Goal: Information Seeking & Learning: Learn about a topic

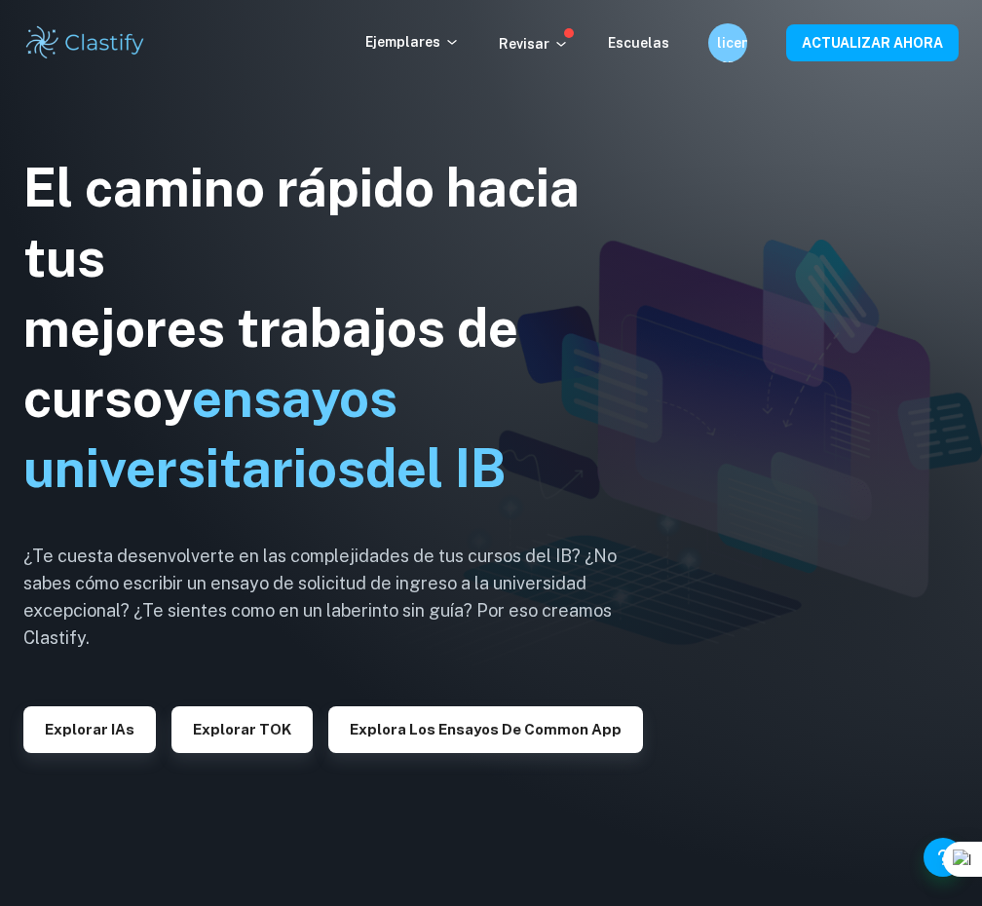
click at [431, 56] on div "Ejemplares Revisar Escuelas licenciado en Letras ACTUALIZAR AHORA" at bounding box center [491, 42] width 982 height 39
click at [431, 44] on font "Ejemplares" at bounding box center [402, 42] width 75 height 16
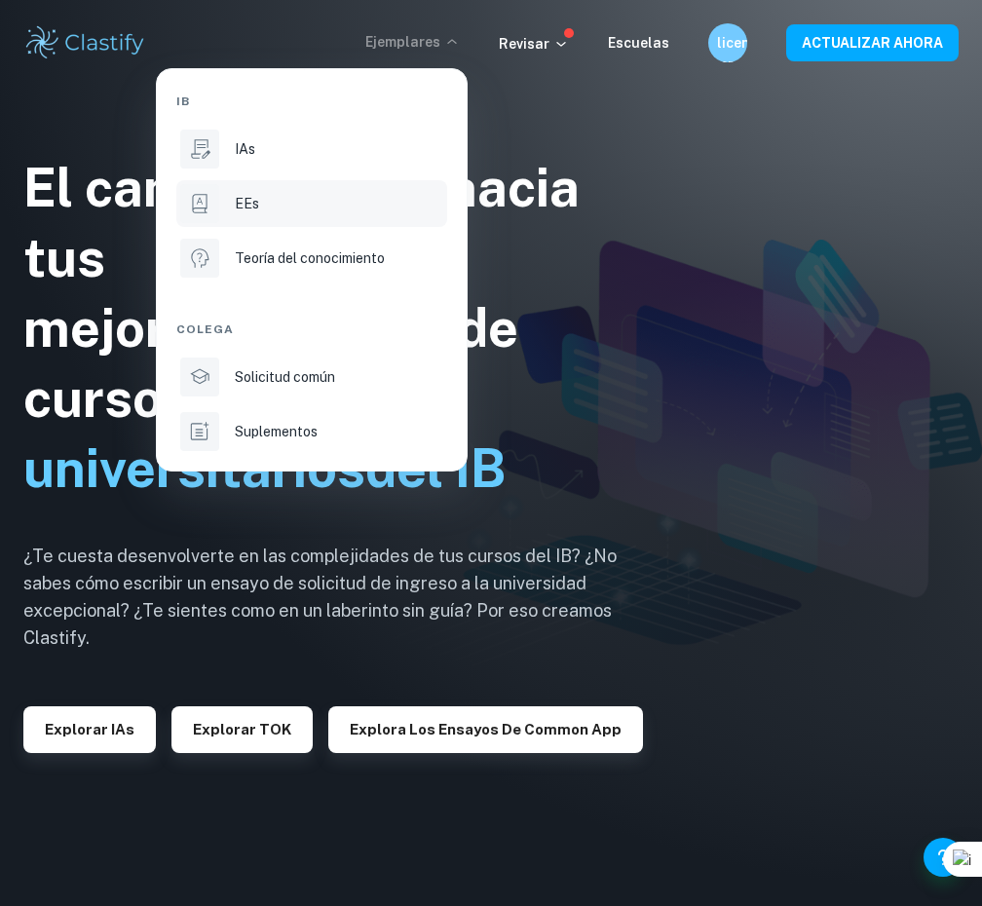
click at [277, 197] on div "EEs" at bounding box center [339, 203] width 208 height 21
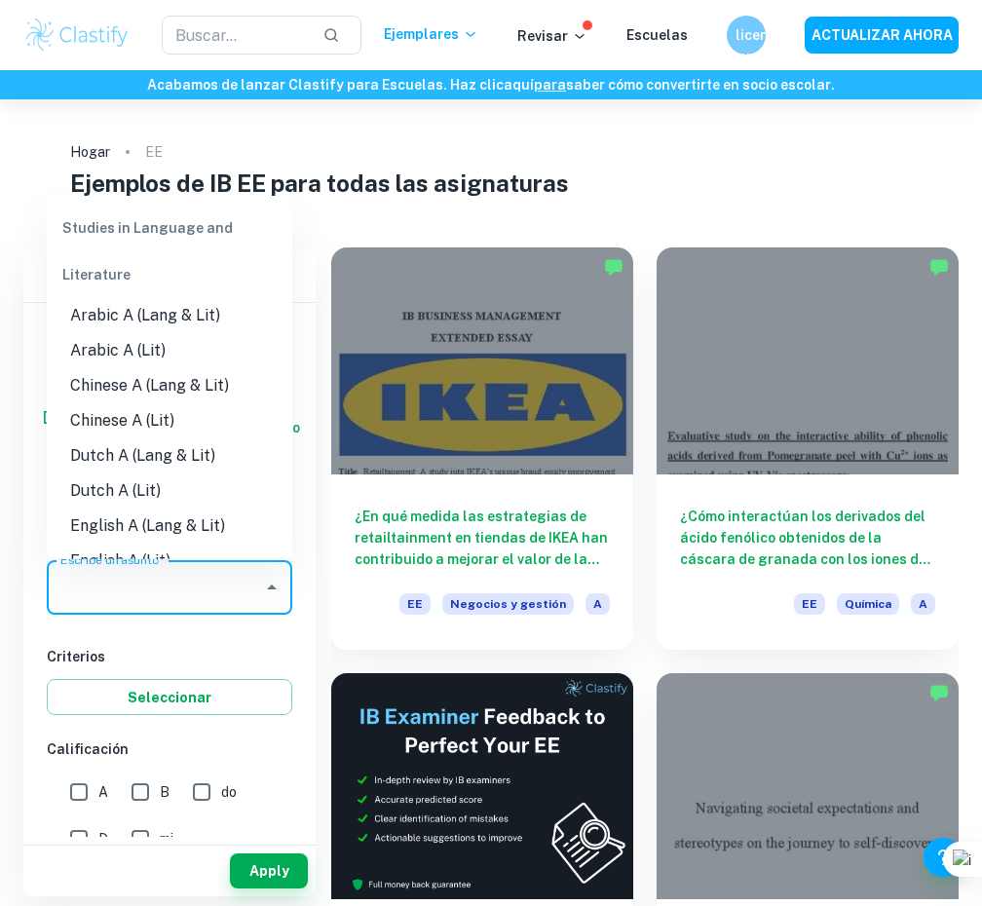
click at [226, 590] on input "Escribe un asunto" at bounding box center [155, 587] width 199 height 37
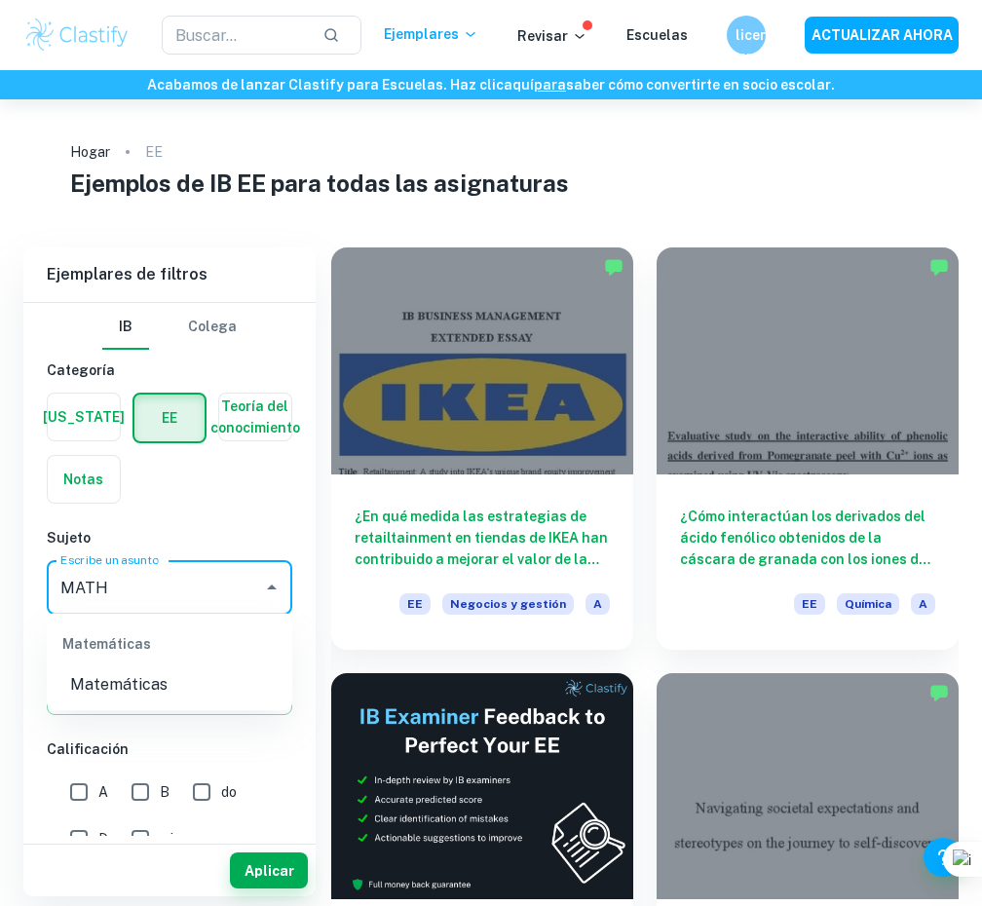
click at [147, 687] on font "Matemáticas" at bounding box center [118, 684] width 97 height 19
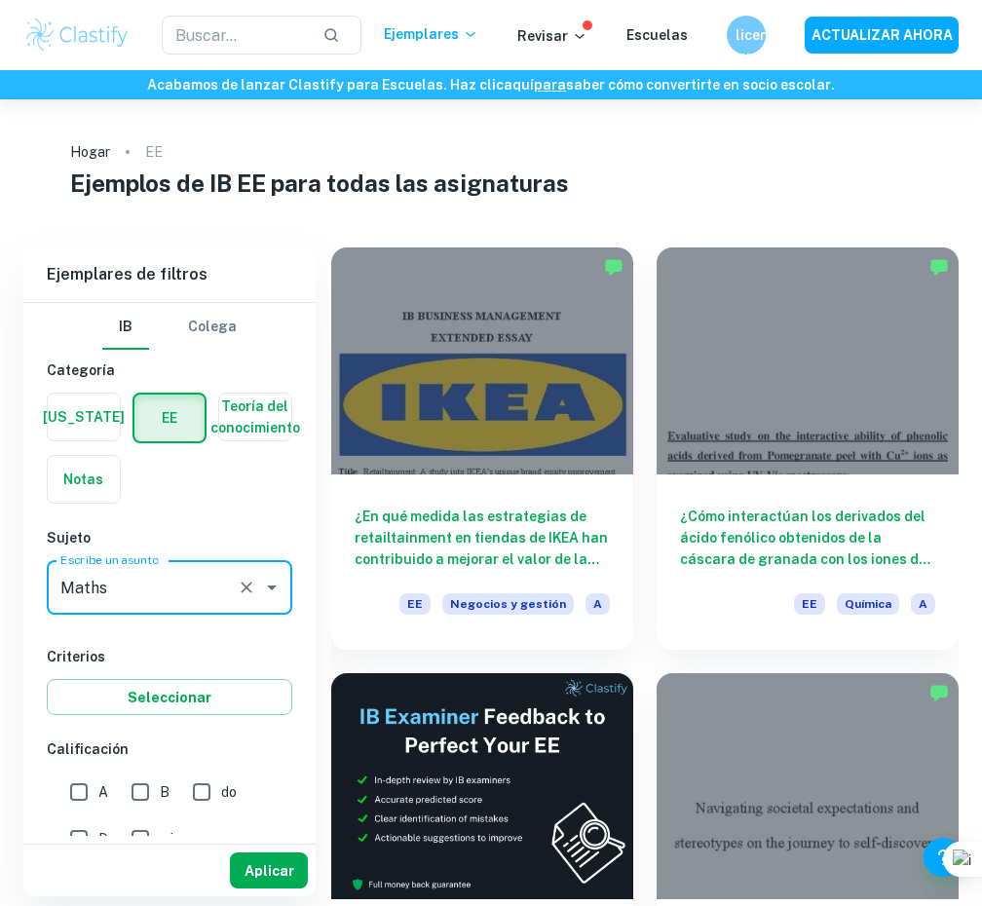
type input "Maths"
click at [298, 867] on button "Aplicar" at bounding box center [269, 870] width 78 height 36
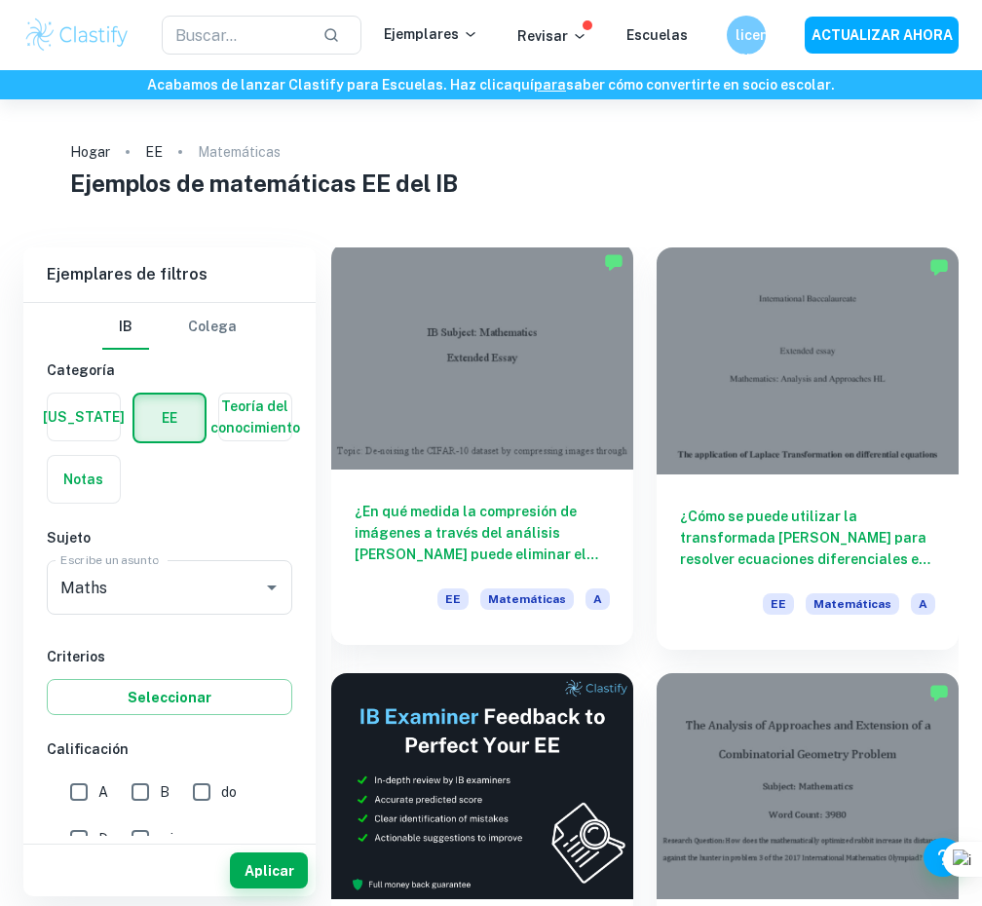
click at [594, 395] on div at bounding box center [482, 356] width 302 height 227
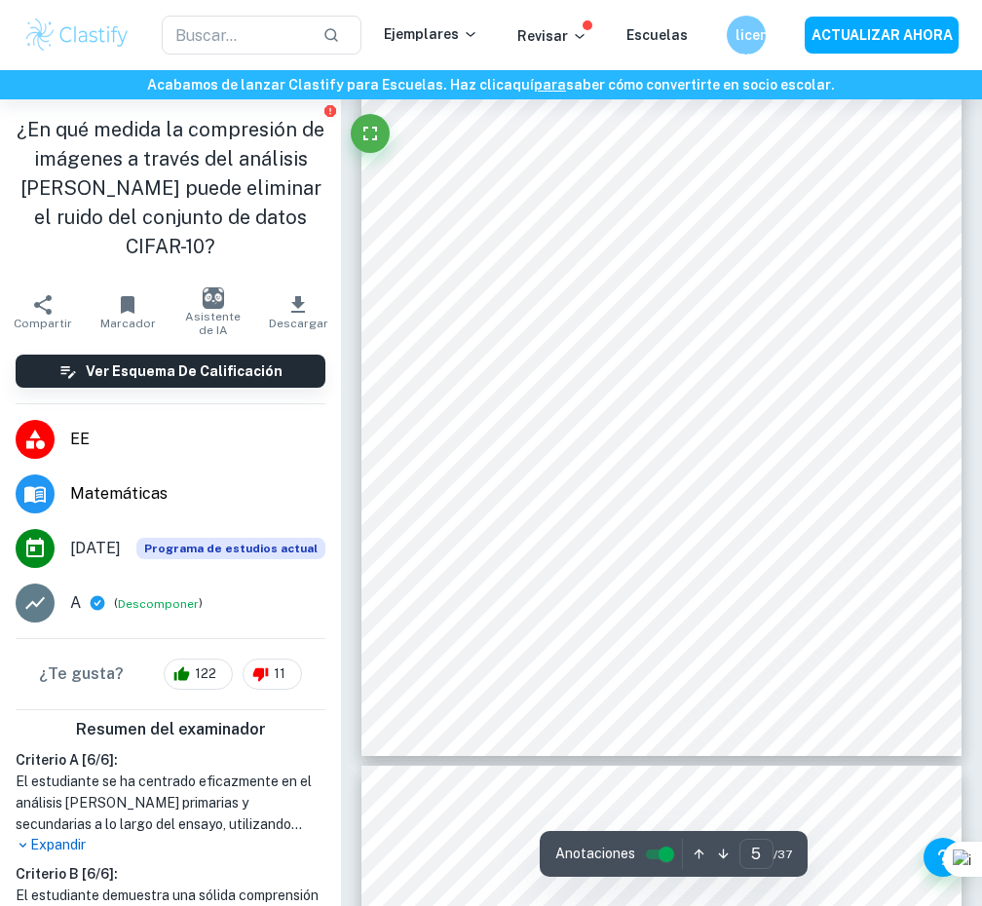
scroll to position [3490, 0]
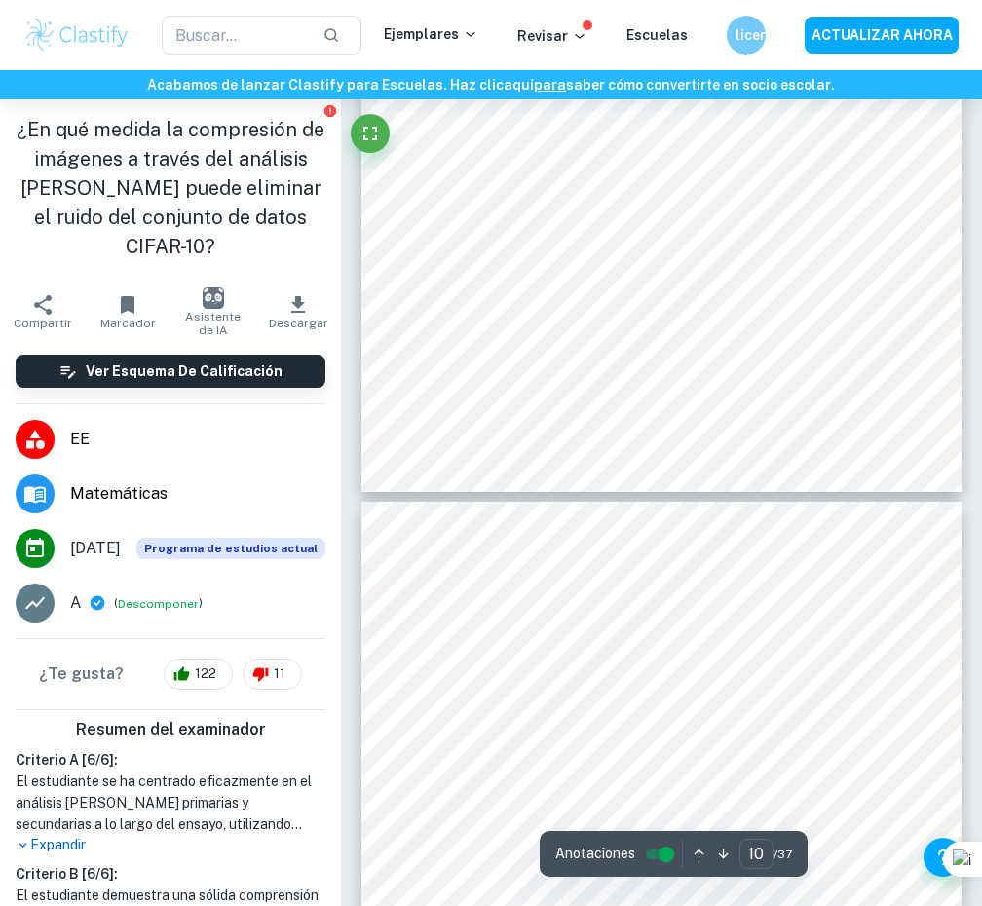
type input "11"
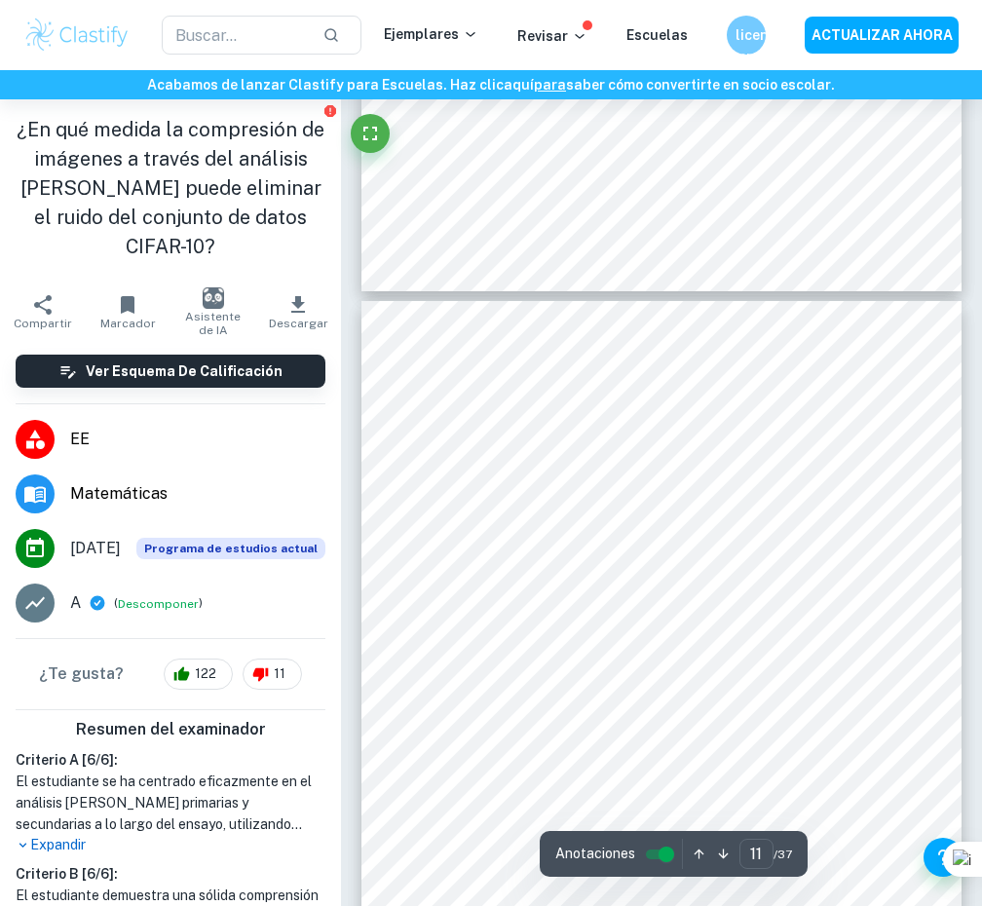
scroll to position [7992, 0]
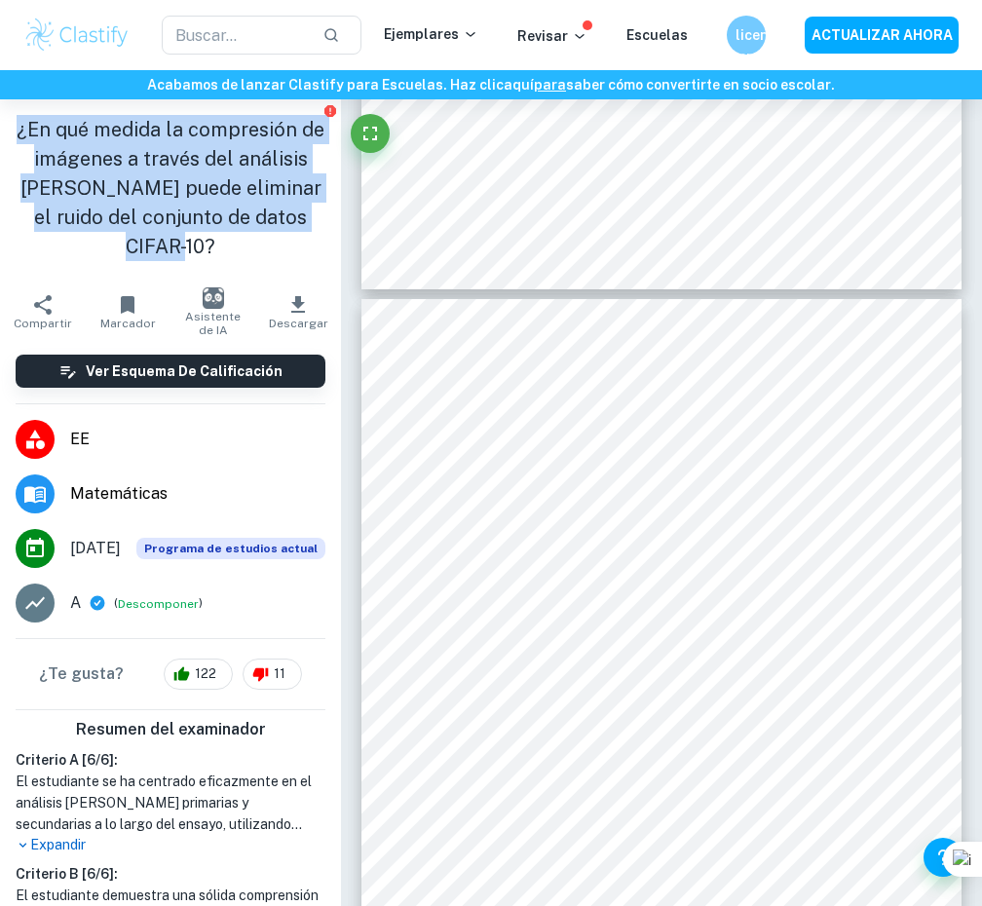
drag, startPoint x: 229, startPoint y: 233, endPoint x: 19, endPoint y: 124, distance: 237.1
click at [19, 124] on h1 "¿En qué medida la compresión de imágenes a través del análisis [PERSON_NAME] pu…" at bounding box center [171, 188] width 310 height 146
copy font "¿En qué medida la compresión de imágenes a través del análisis [PERSON_NAME] pu…"
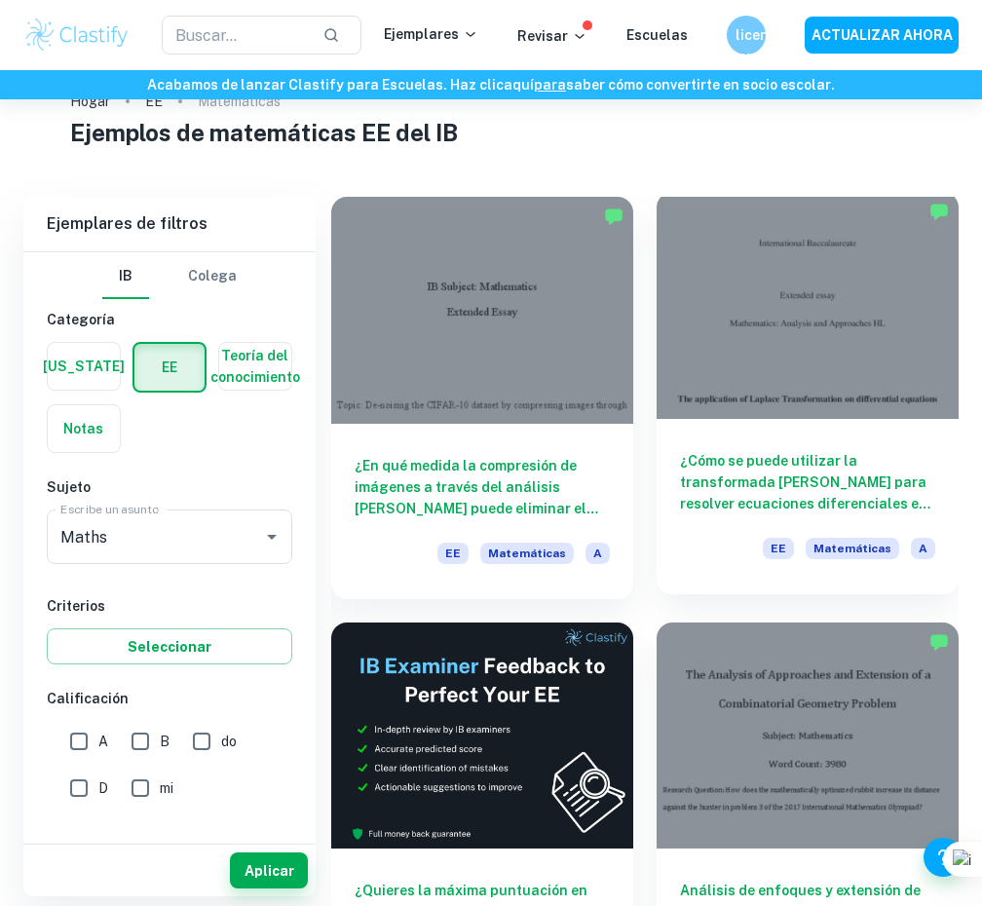
scroll to position [56, 0]
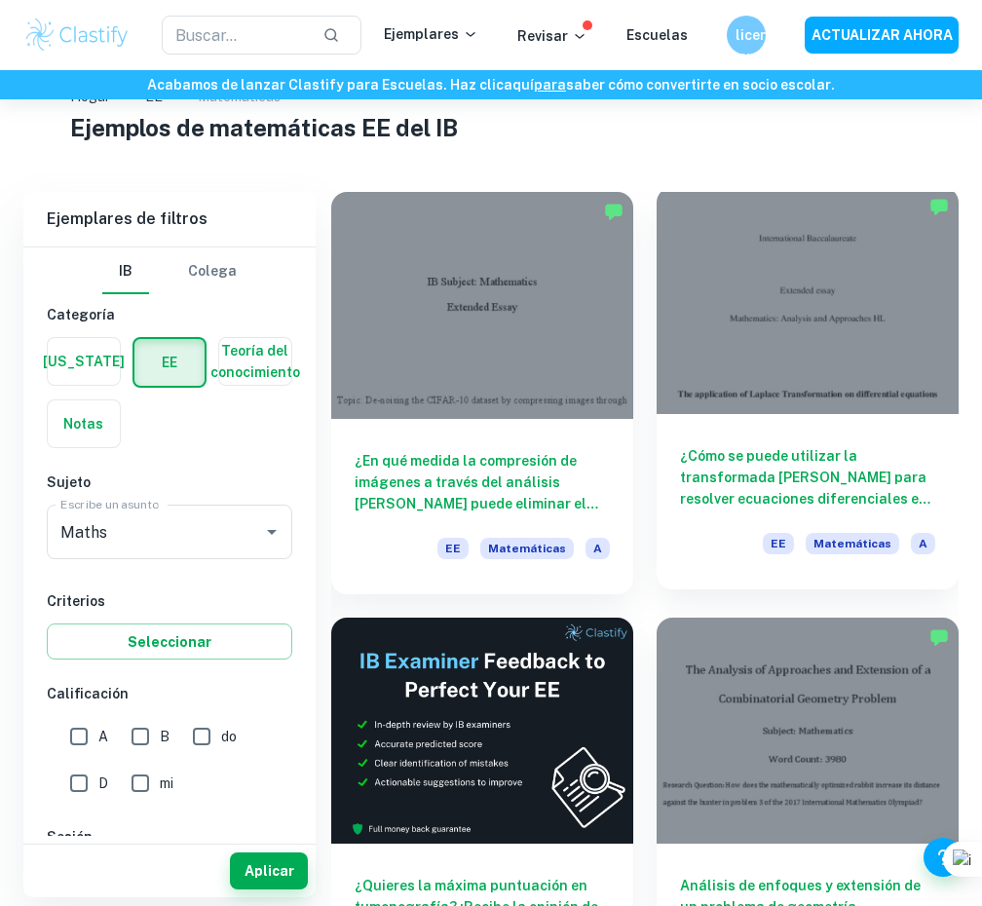
click at [740, 521] on div "¿Cómo se puede utilizar la transformada [PERSON_NAME] para resolver ecuaciones …" at bounding box center [808, 501] width 302 height 175
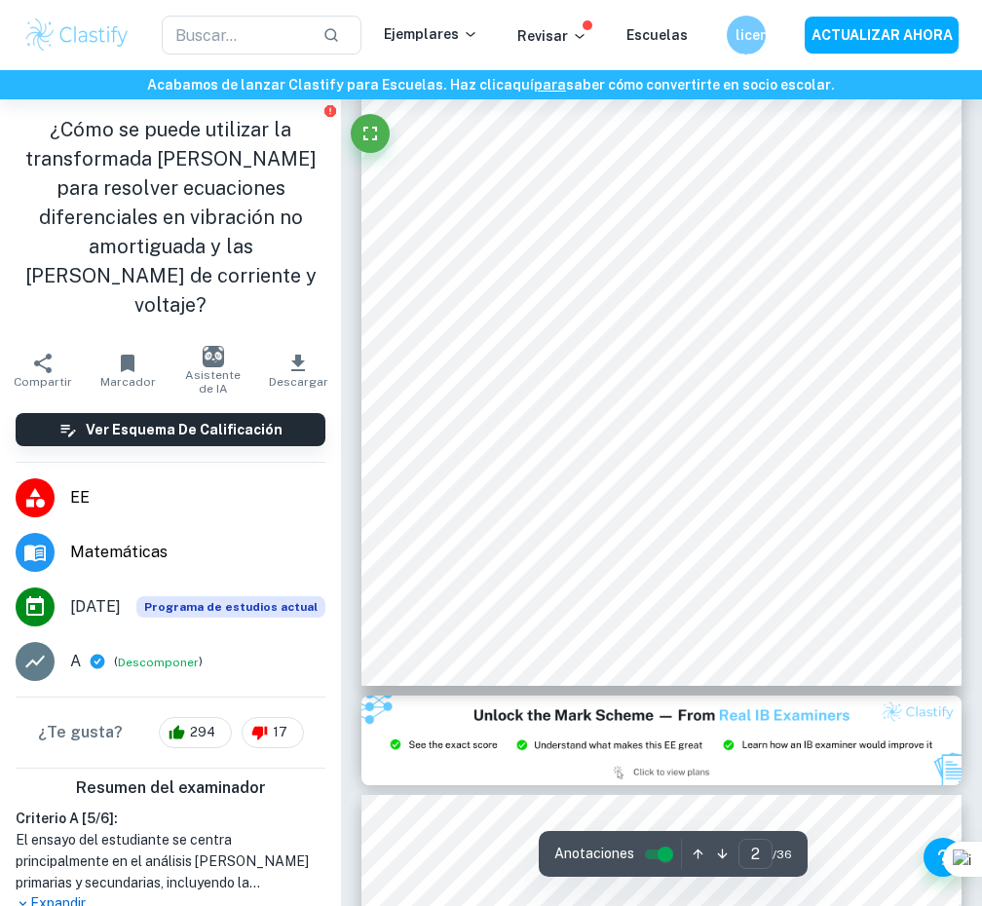
type input "3"
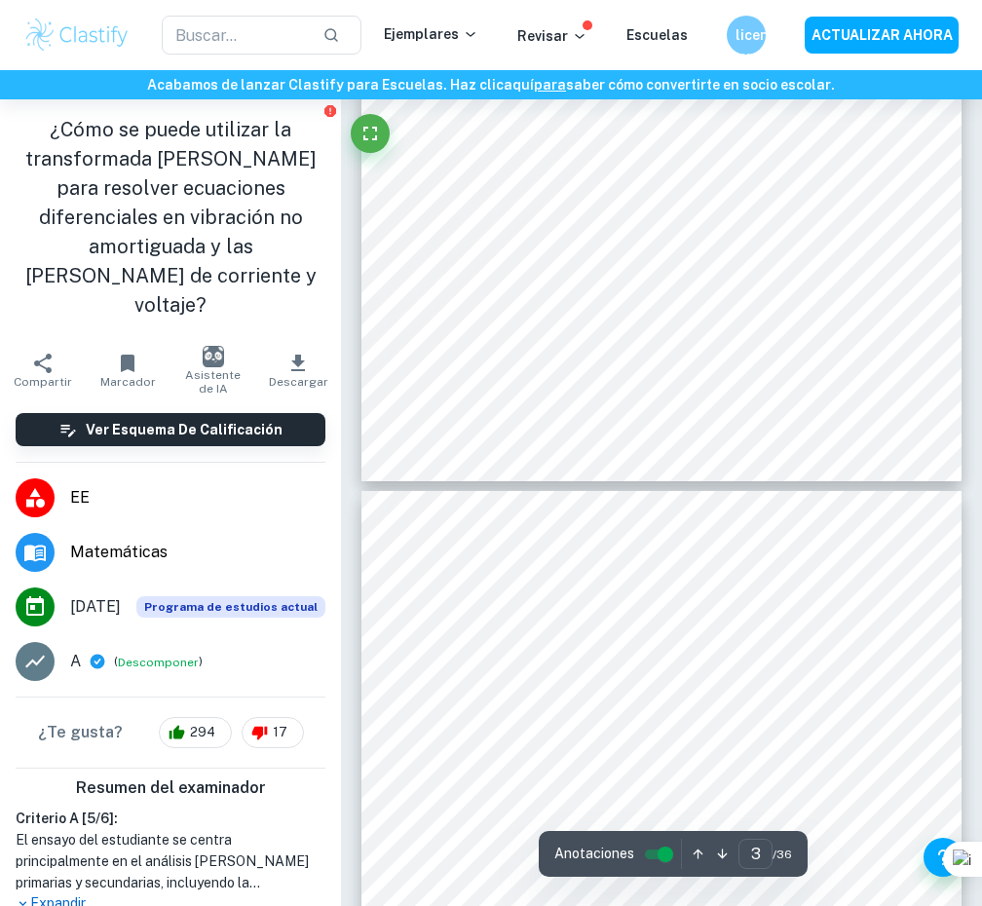
scroll to position [2406, 0]
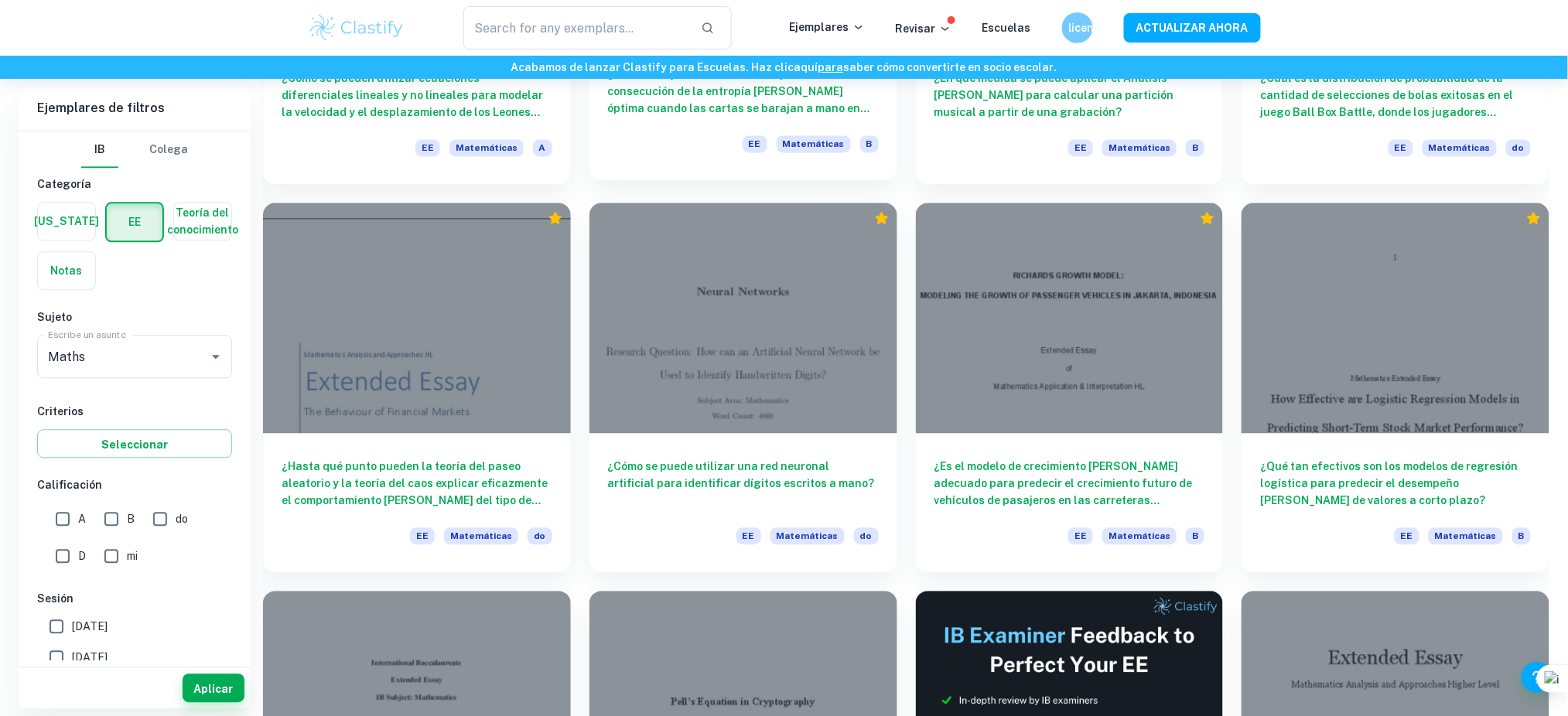
scroll to position [1157, 0]
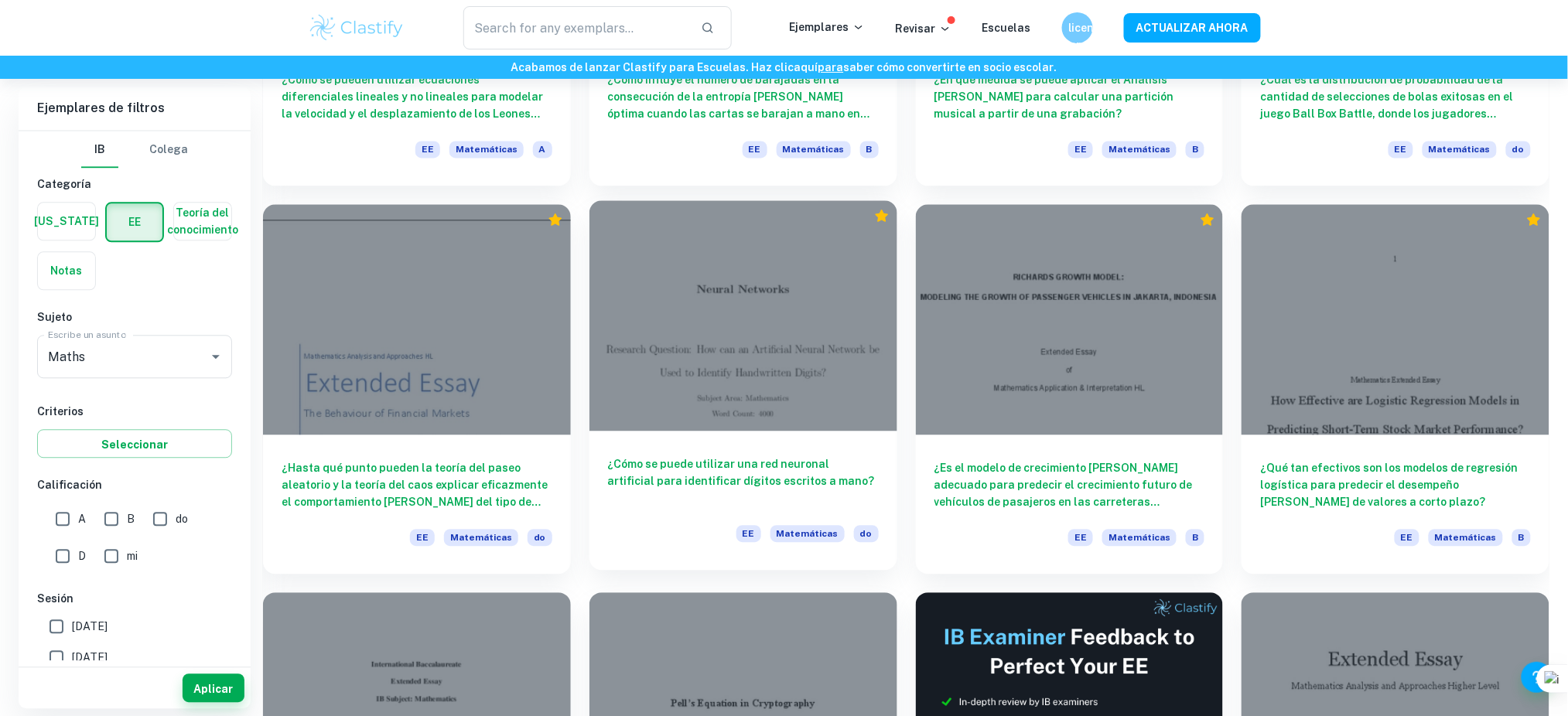
click at [779, 434] on div "¿Cómo se puede utilizar una red neuronal artificial para identificar dígitos es…" at bounding box center [743, 500] width 308 height 139
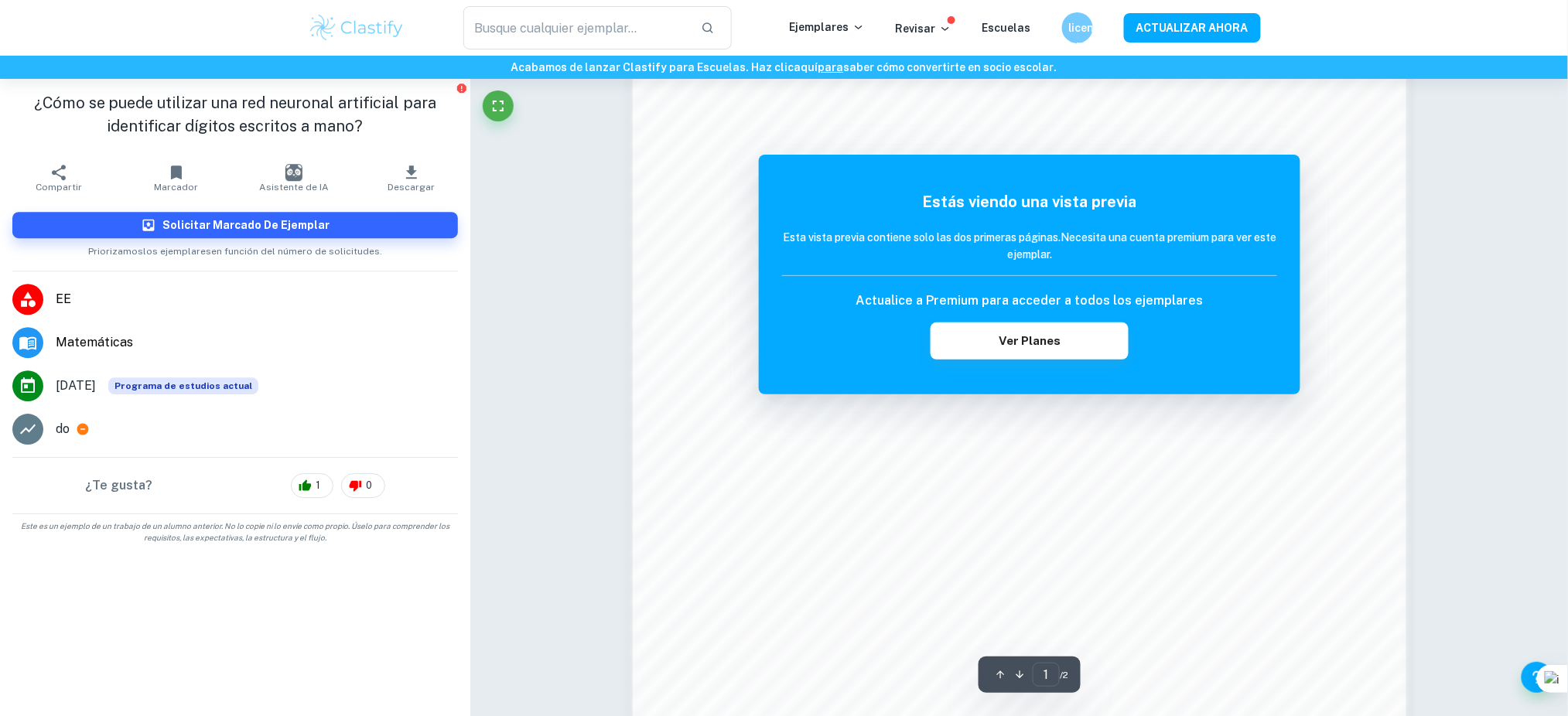
scroll to position [1528, 0]
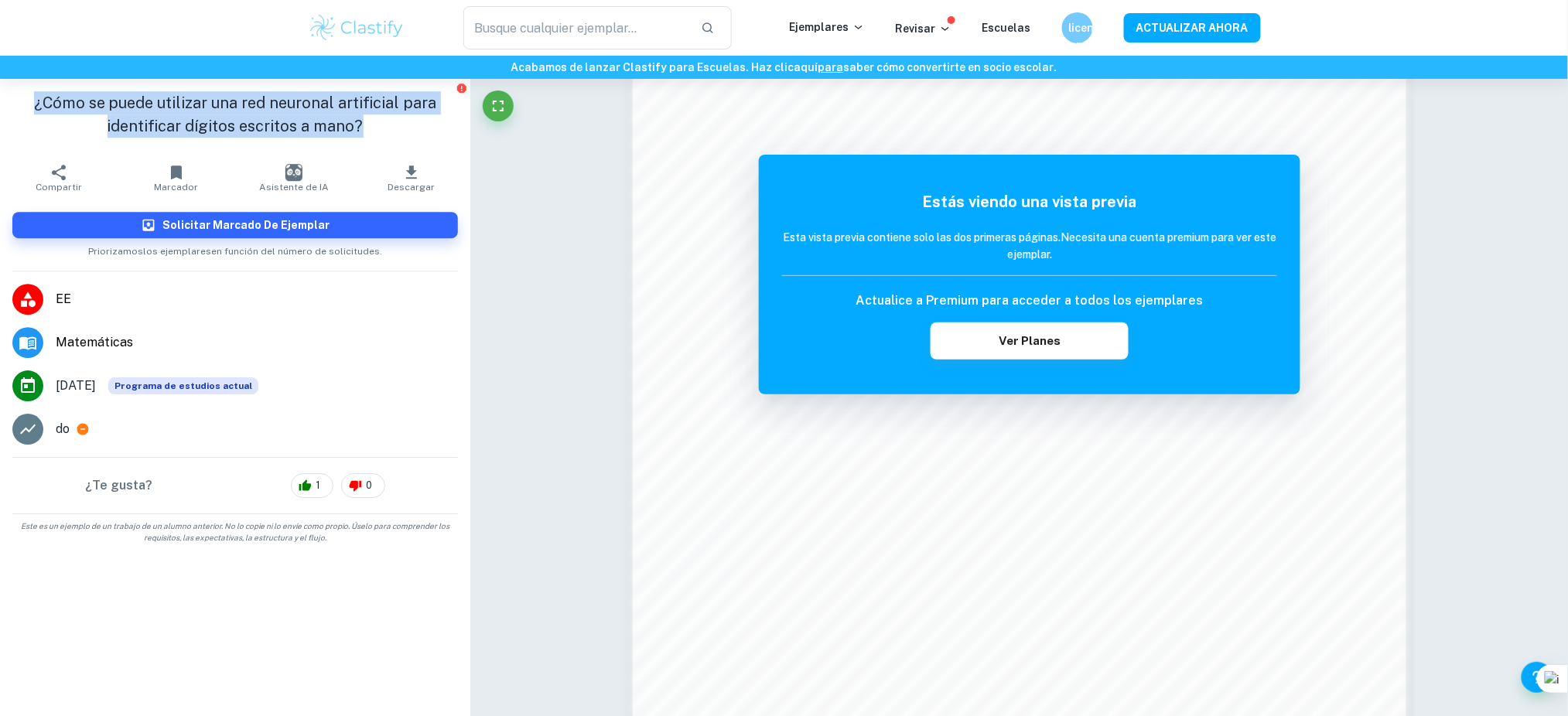
drag, startPoint x: 368, startPoint y: 120, endPoint x: 13, endPoint y: 92, distance: 356.1
click at [13, 92] on h1 "¿Cómo se puede utilizar una red neuronal artificial para identificar dígitos es…" at bounding box center [235, 114] width 445 height 46
copy font "¿Cómo se puede utilizar una red neuronal artificial para identificar dígitos es…"
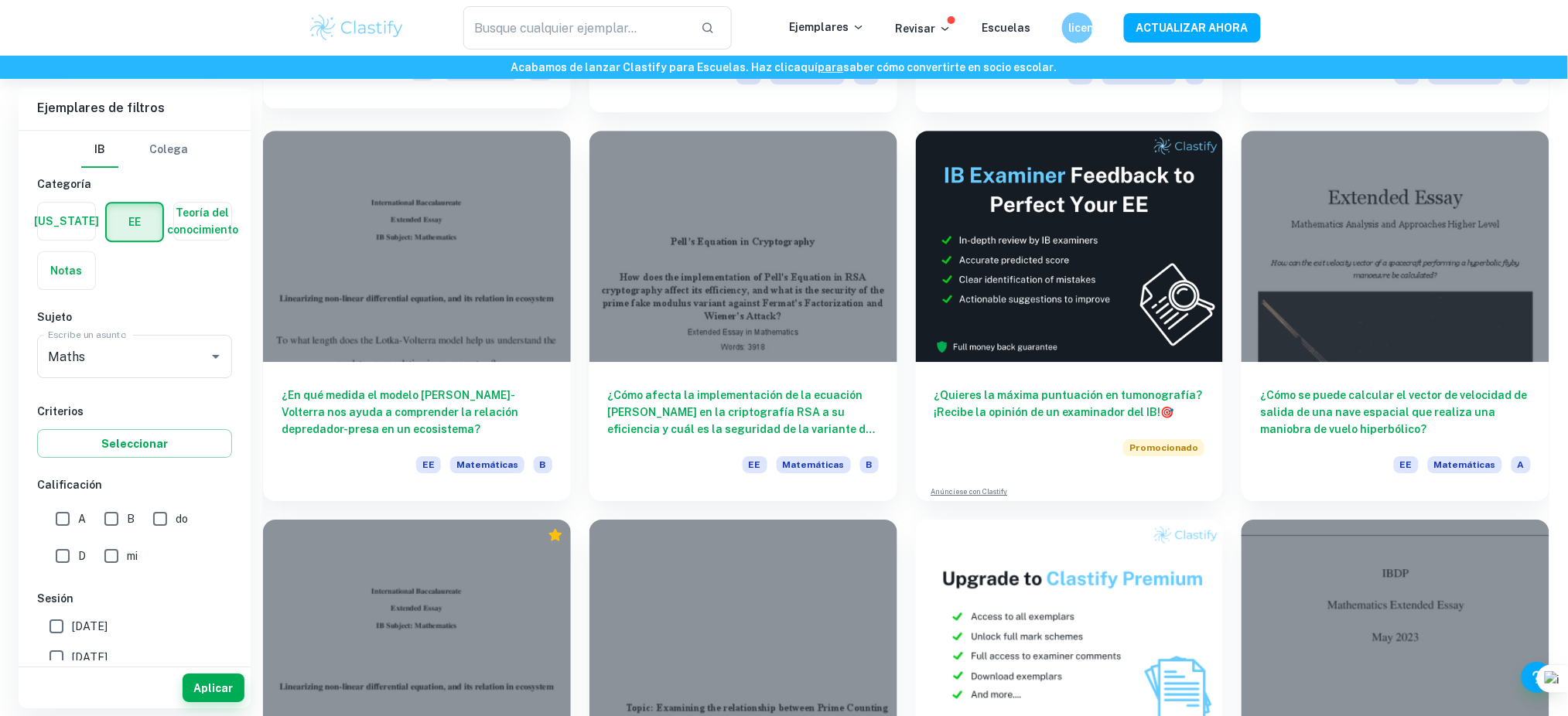
scroll to position [1638, 0]
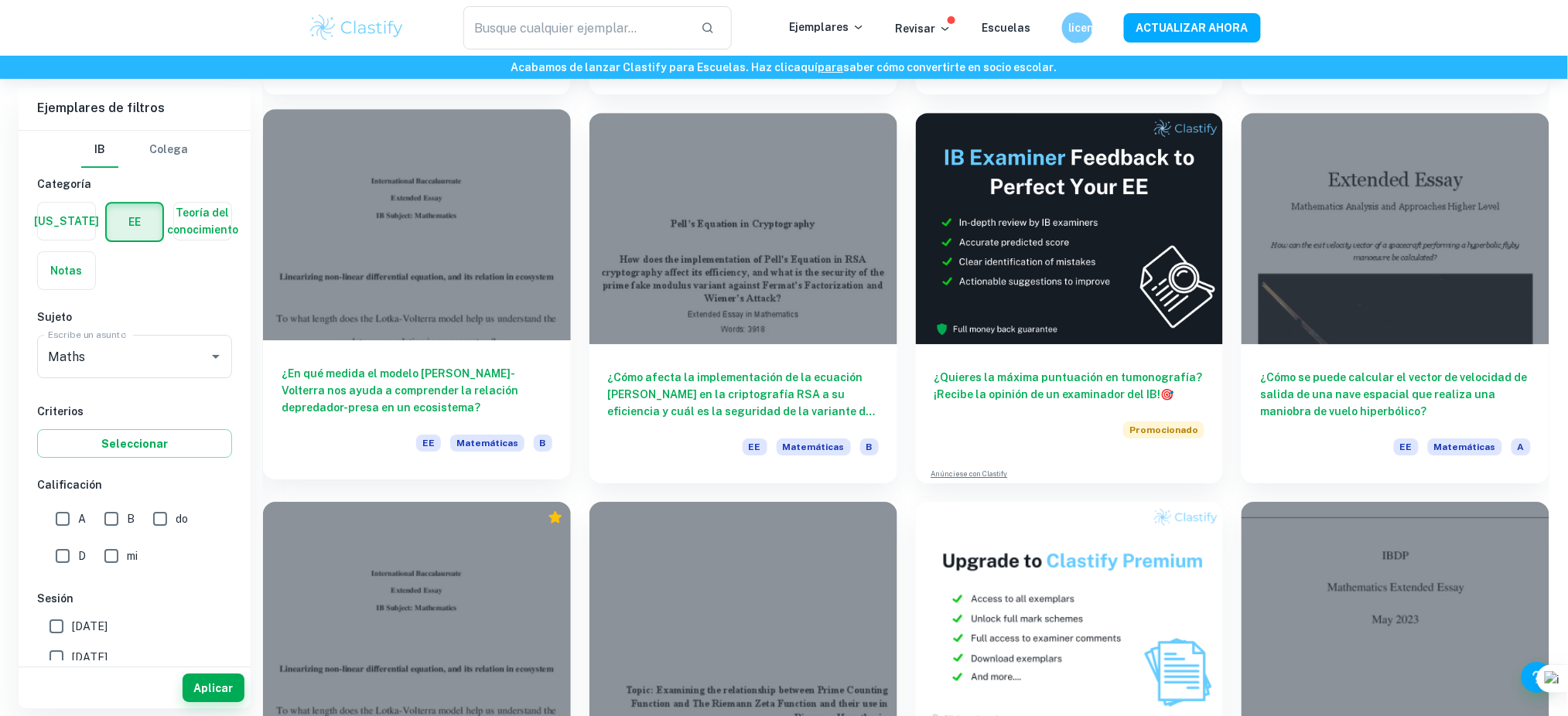
click at [485, 410] on h6 "¿En qué medida el modelo [PERSON_NAME]-Volterra nos ayuda a comprender la relac…" at bounding box center [417, 391] width 271 height 51
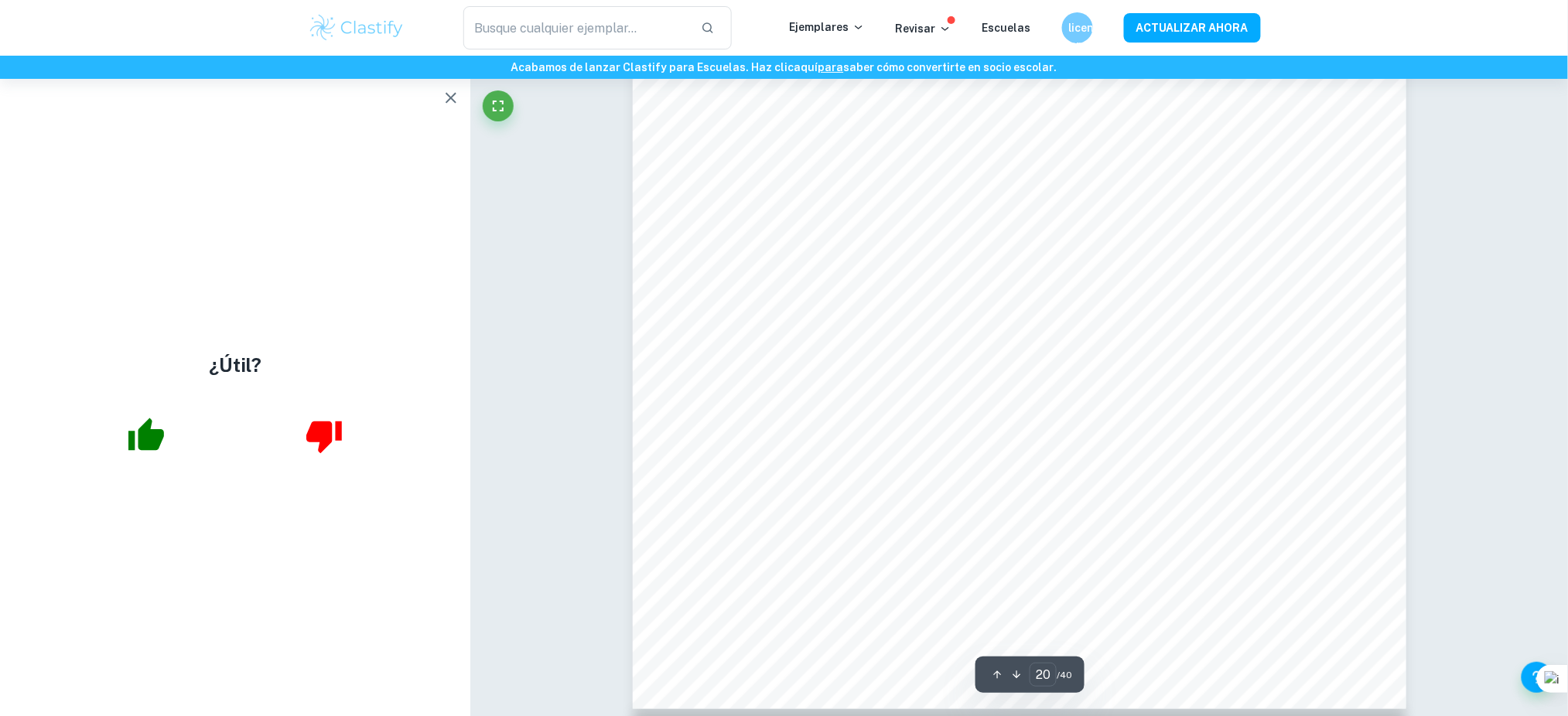
scroll to position [20054, 0]
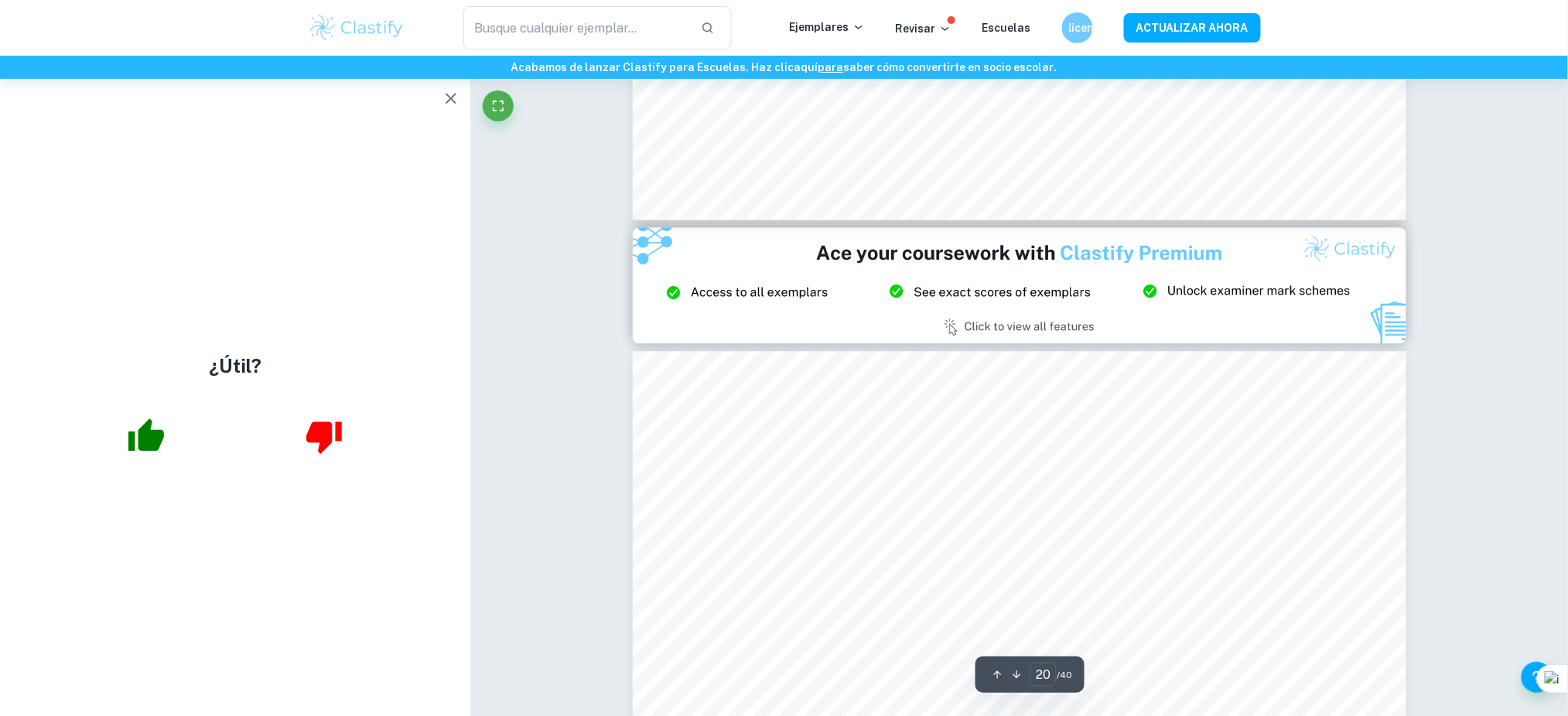
type input "21"
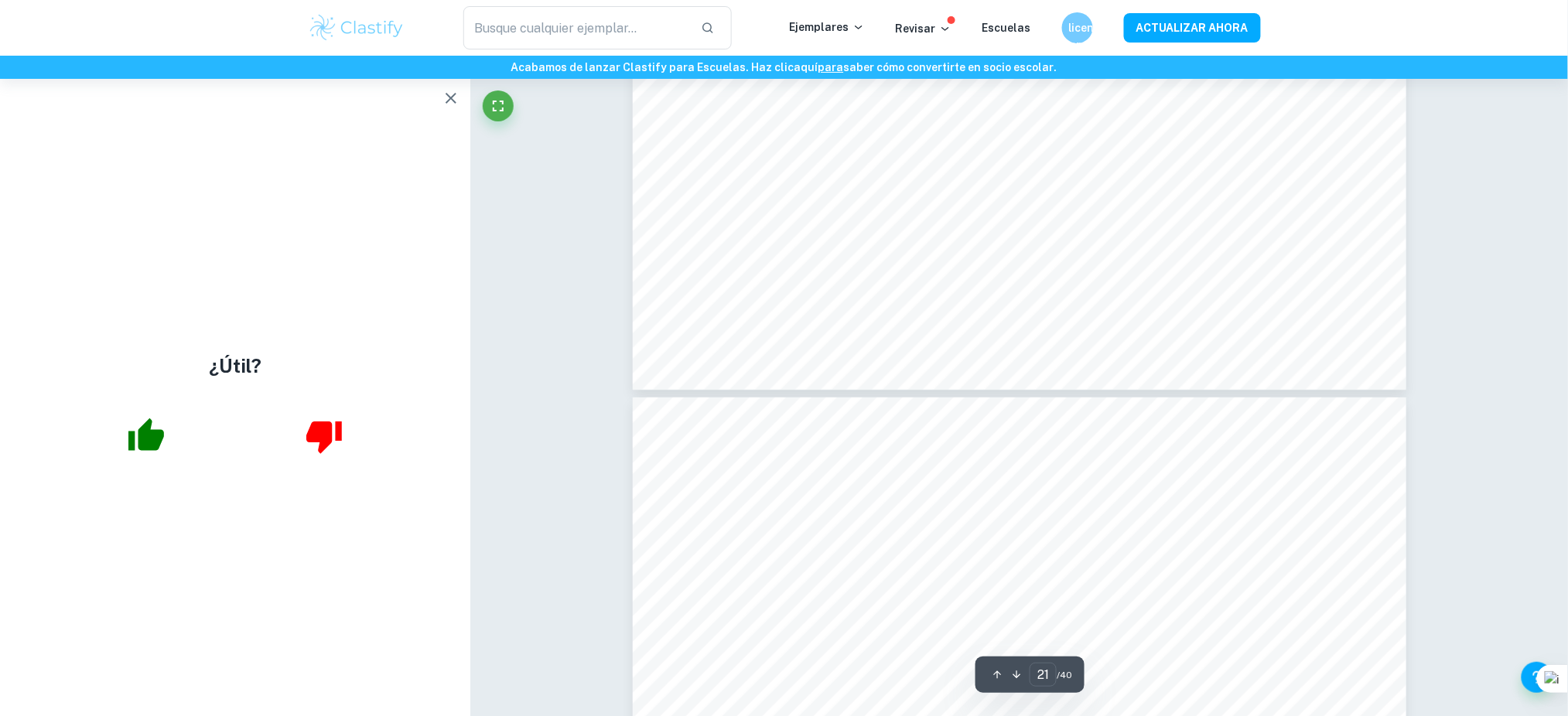
scroll to position [21494, 0]
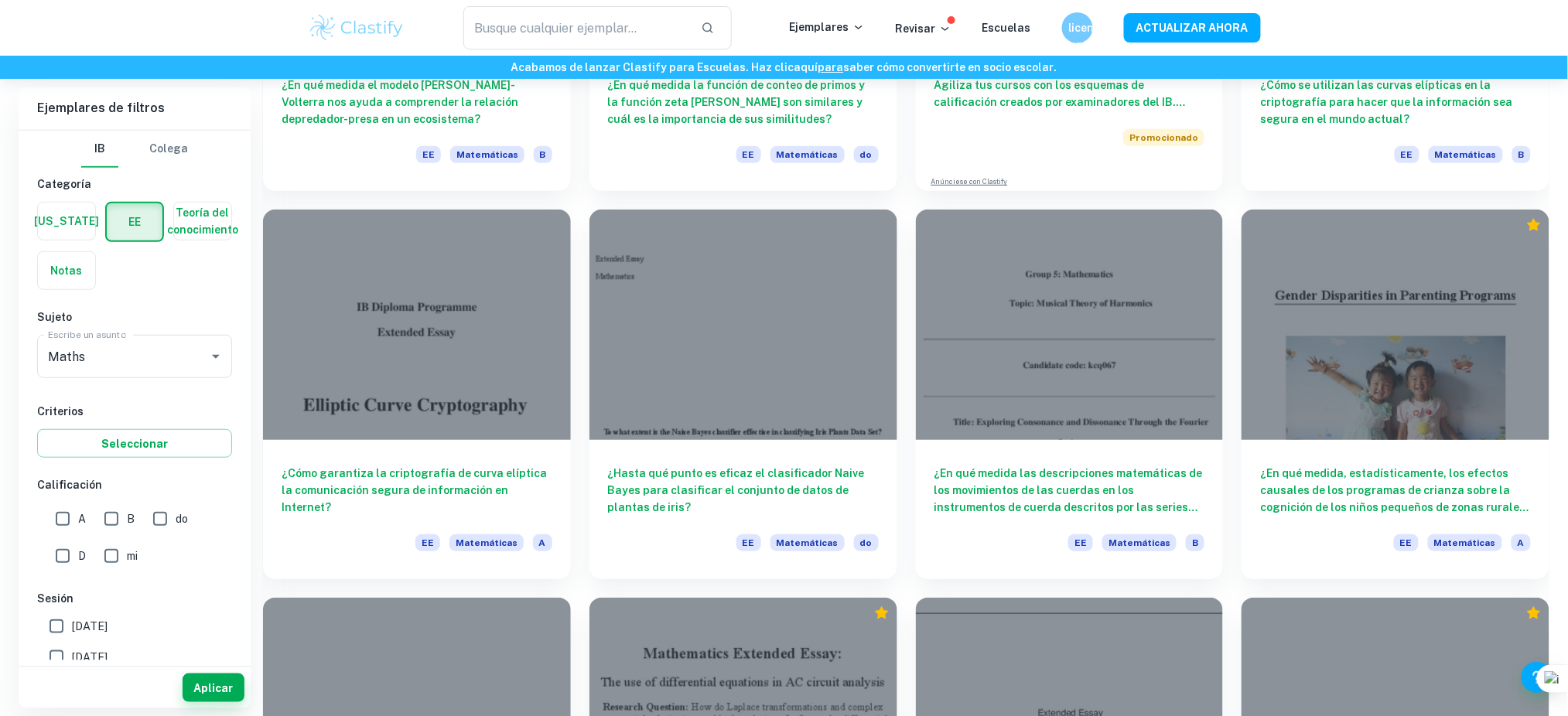
scroll to position [2317, 0]
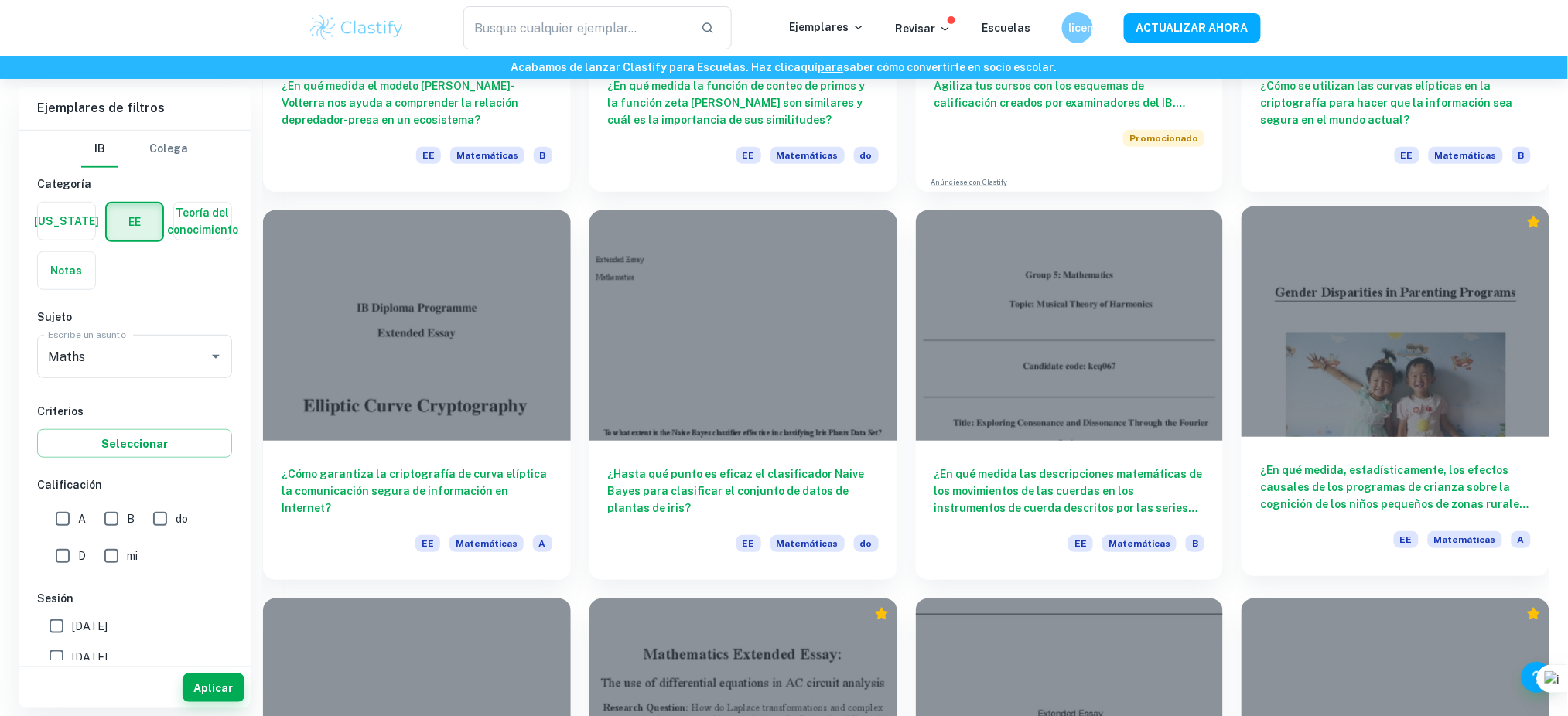
click at [779, 491] on font "¿En qué medida, estadísticamente, los efectos causales de los programas de cria…" at bounding box center [1394, 504] width 268 height 80
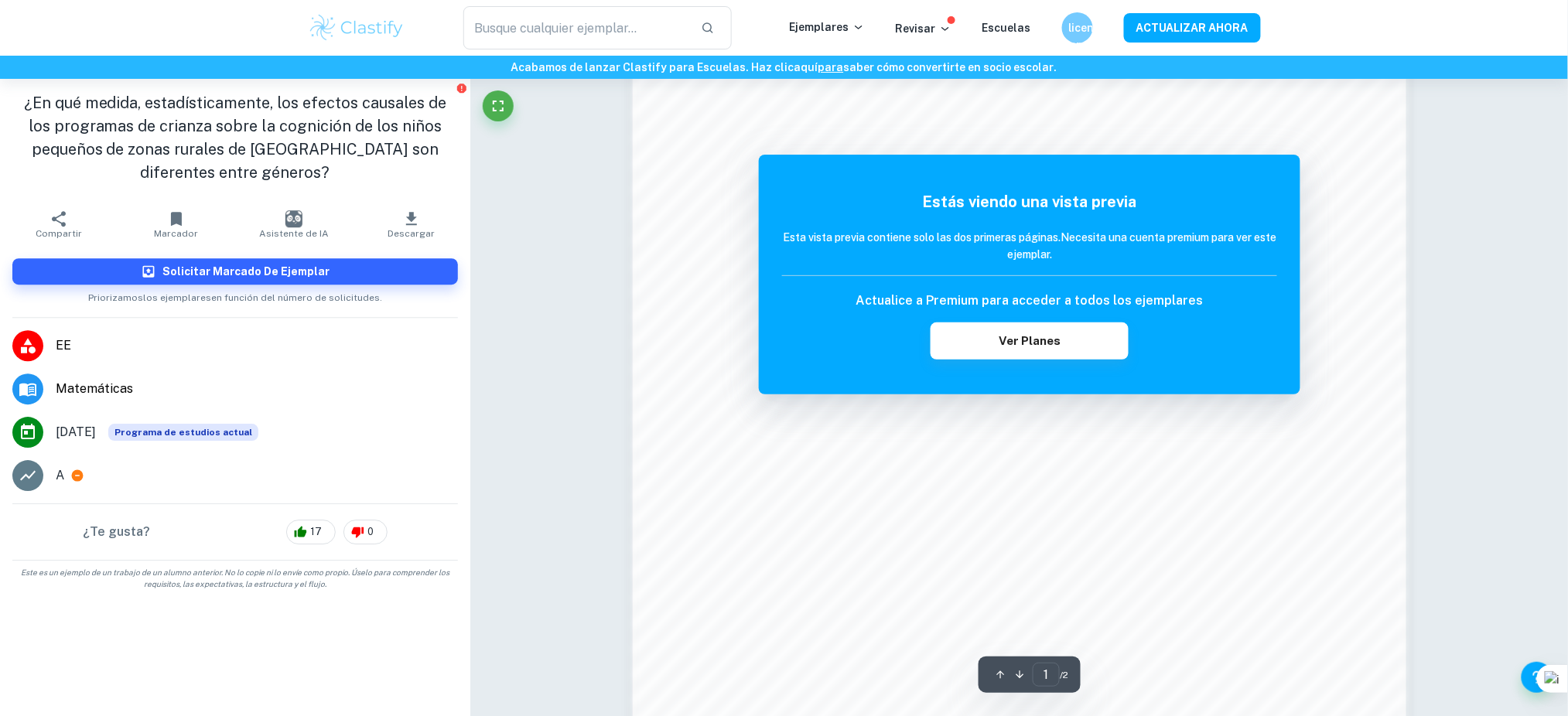
scroll to position [1678, 0]
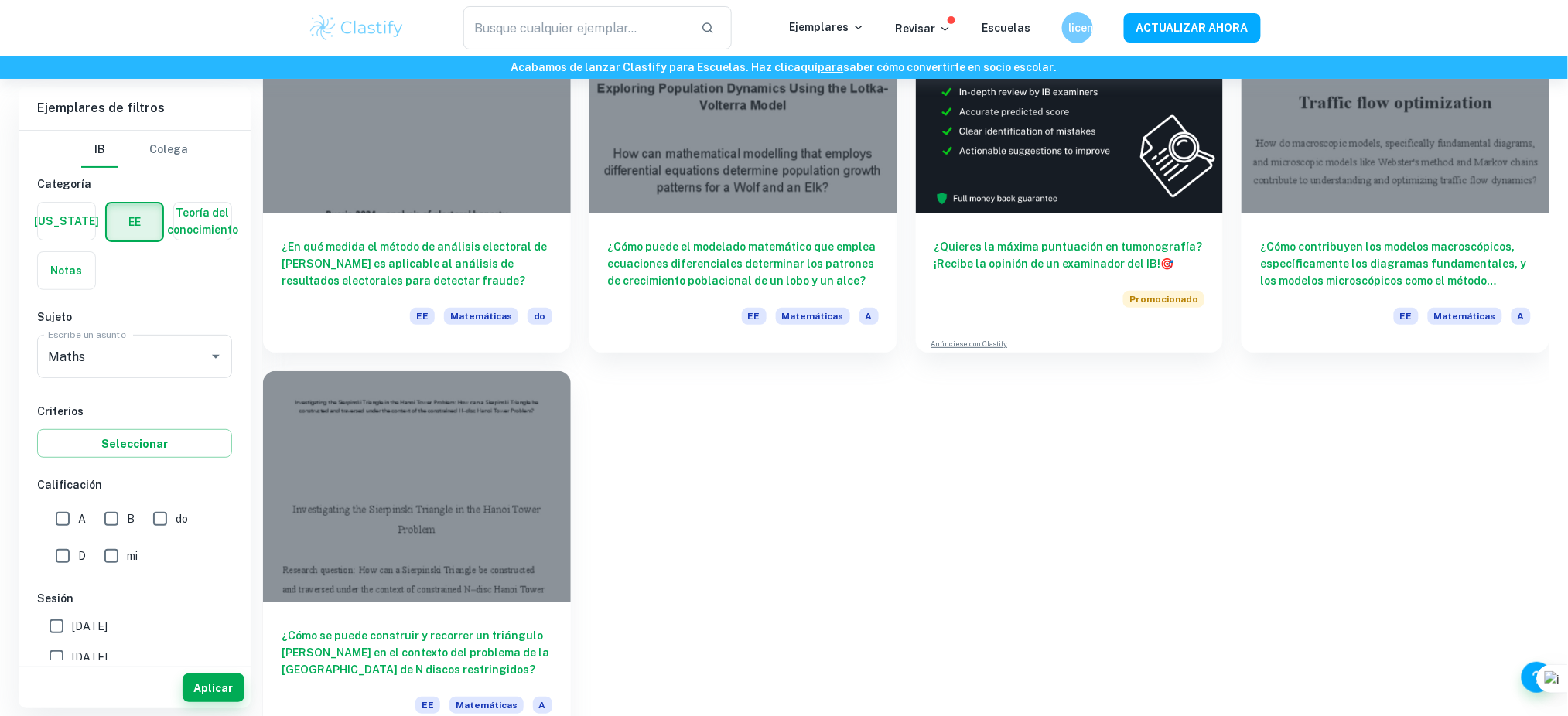
scroll to position [6454, 0]
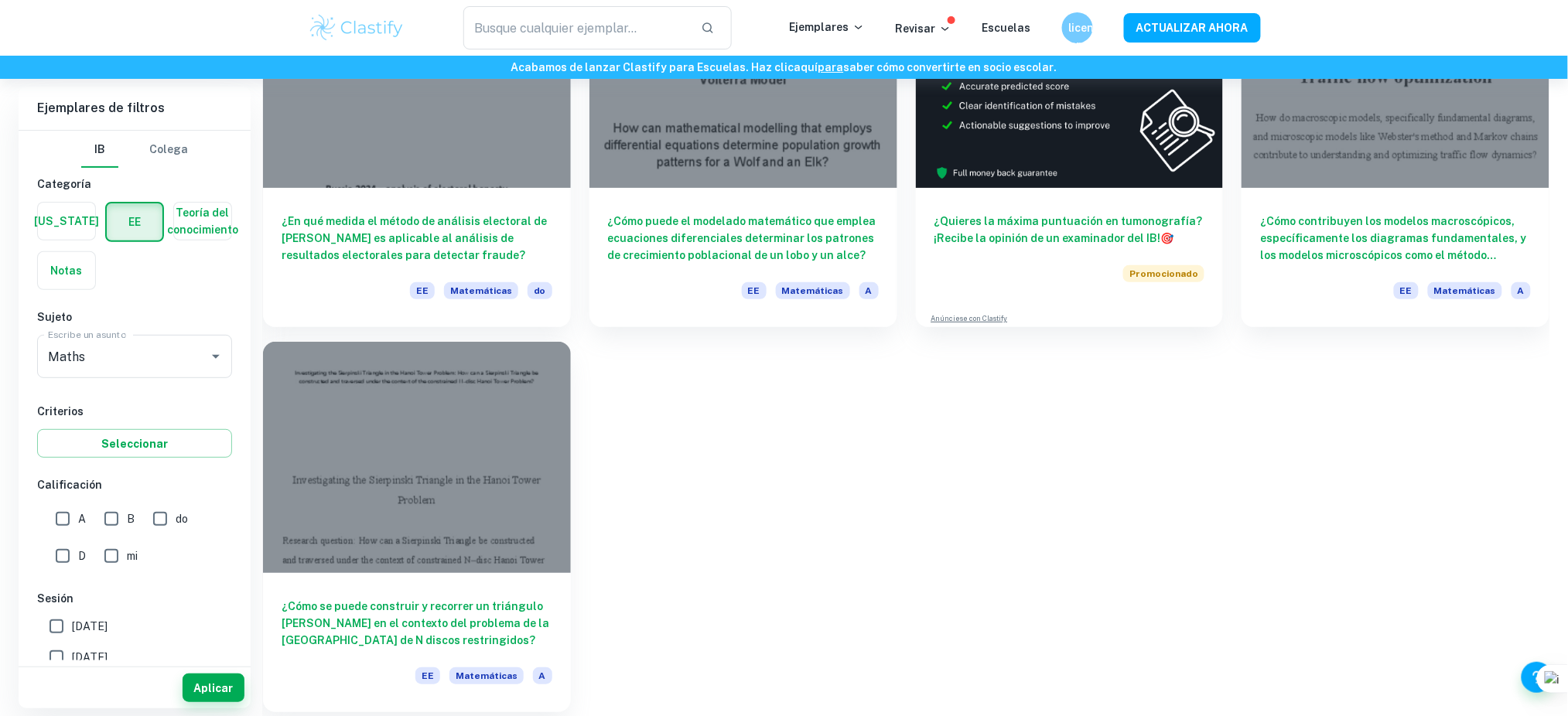
click at [454, 447] on div at bounding box center [417, 457] width 308 height 230
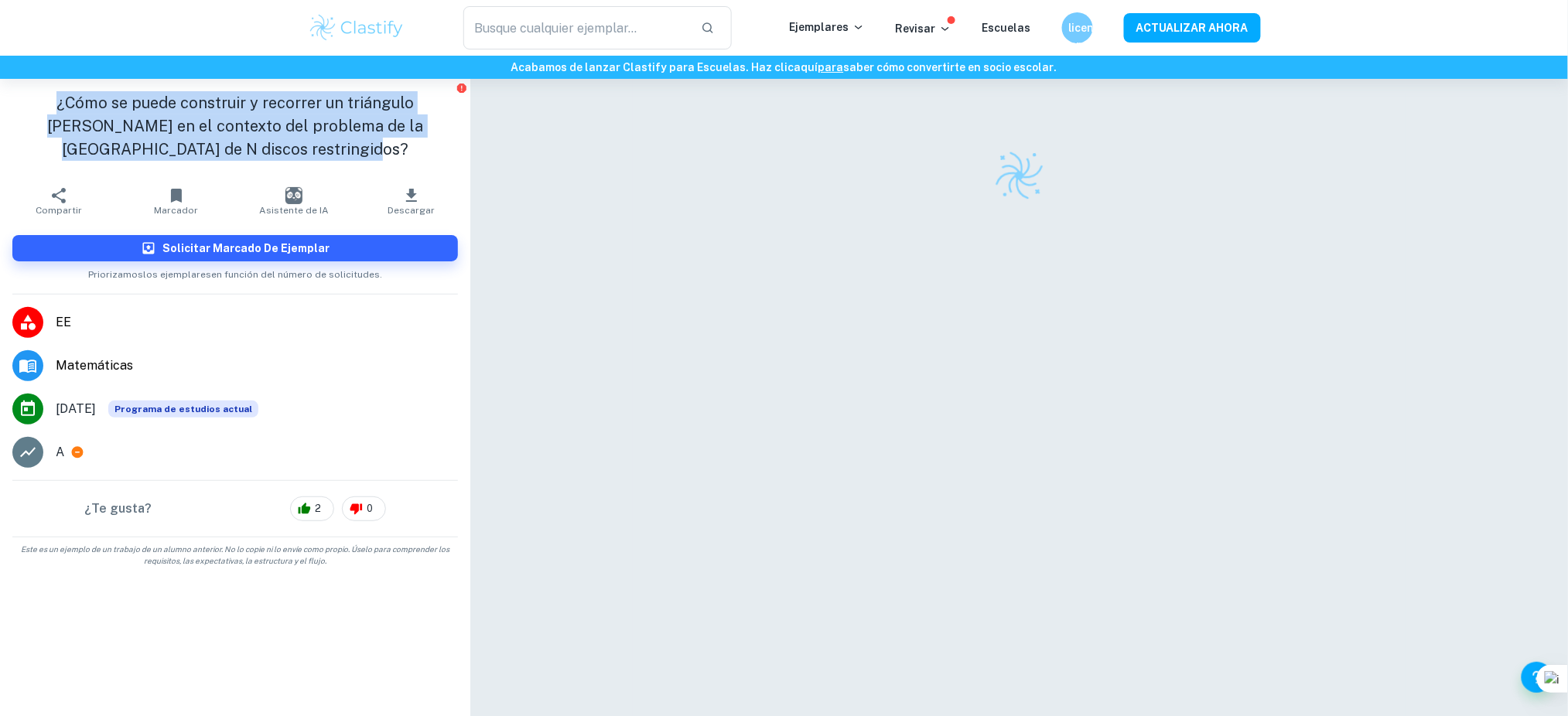
drag, startPoint x: 311, startPoint y: 152, endPoint x: 44, endPoint y: 88, distance: 274.6
click at [44, 88] on div "¿Cómo se puede construir y recorrer un triángulo [PERSON_NAME] en el contexto d…" at bounding box center [235, 129] width 470 height 101
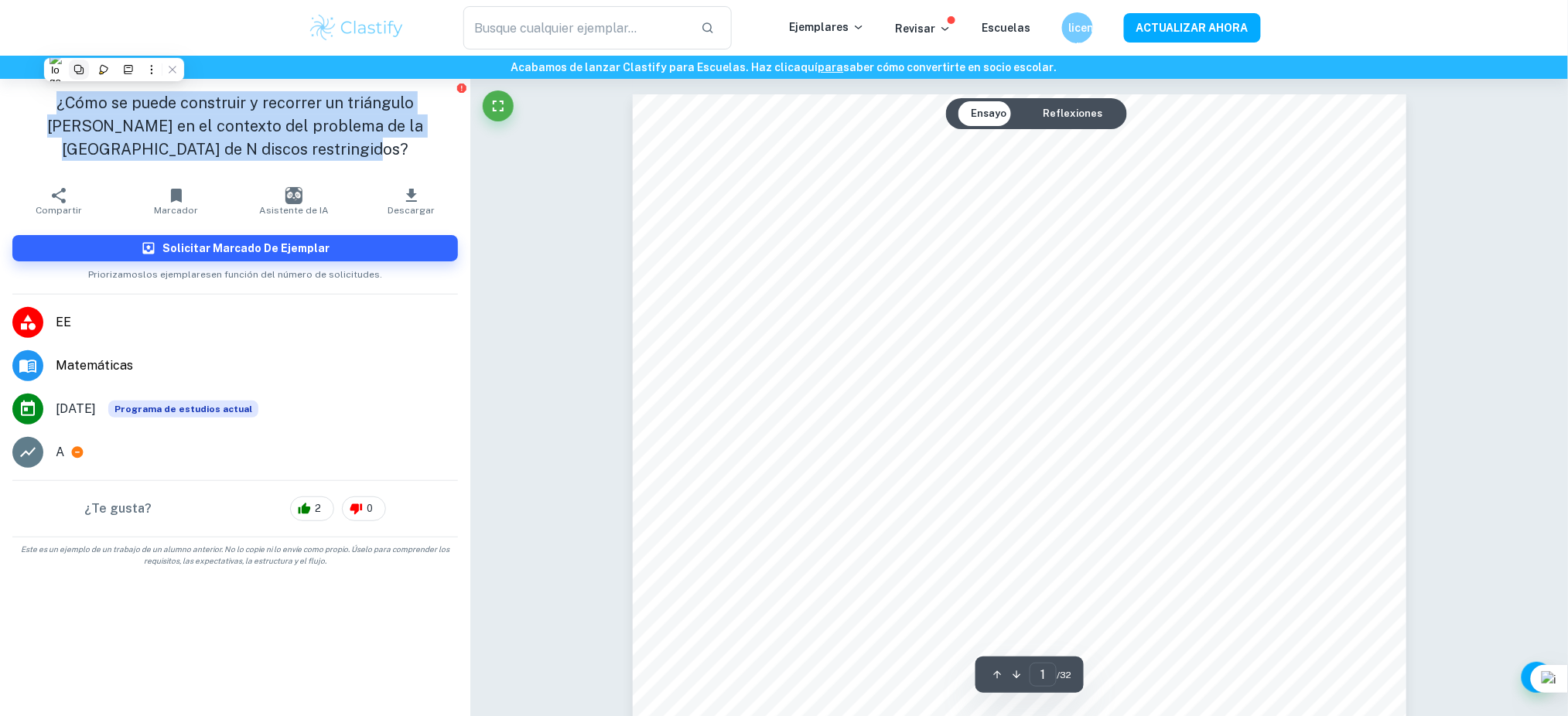
click at [75, 73] on icon at bounding box center [79, 70] width 11 height 11
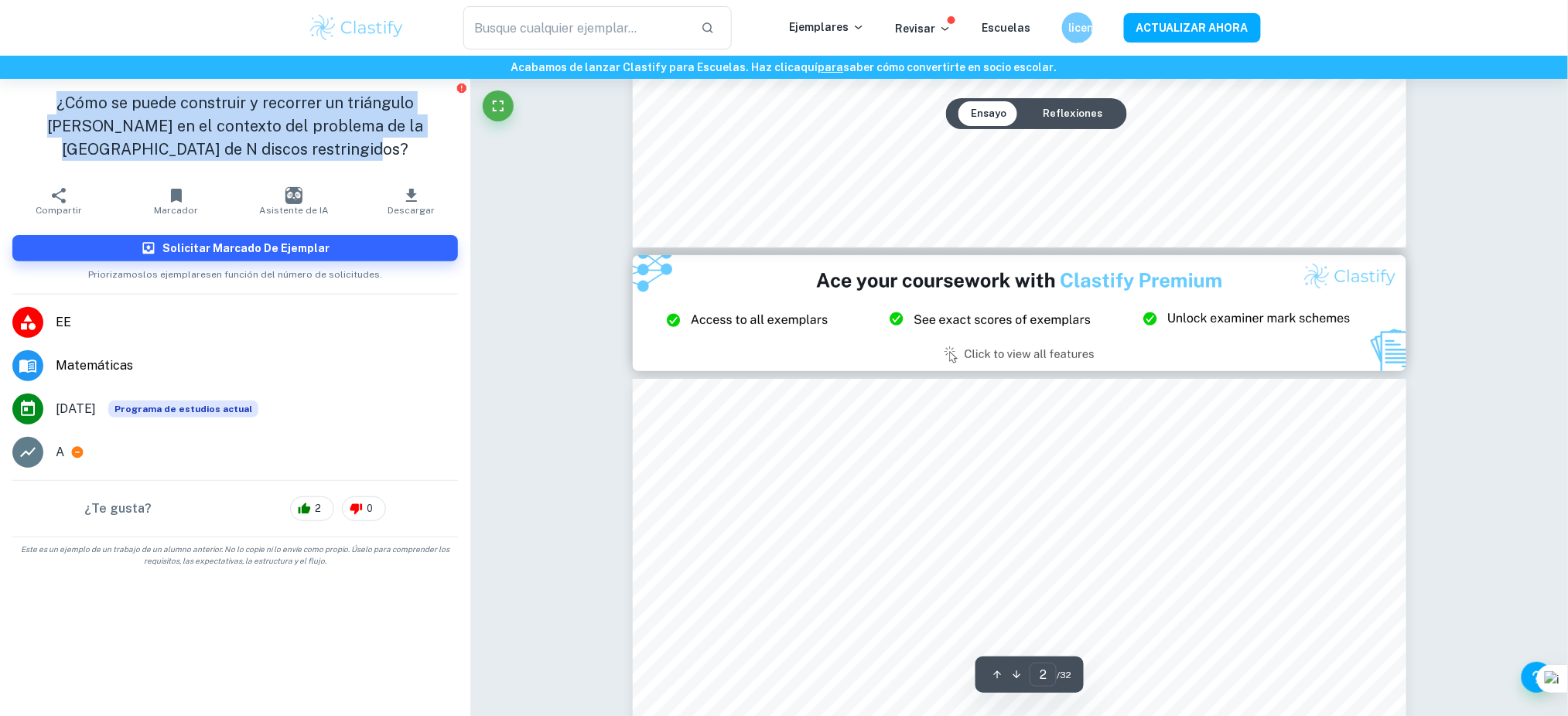
type input "3"
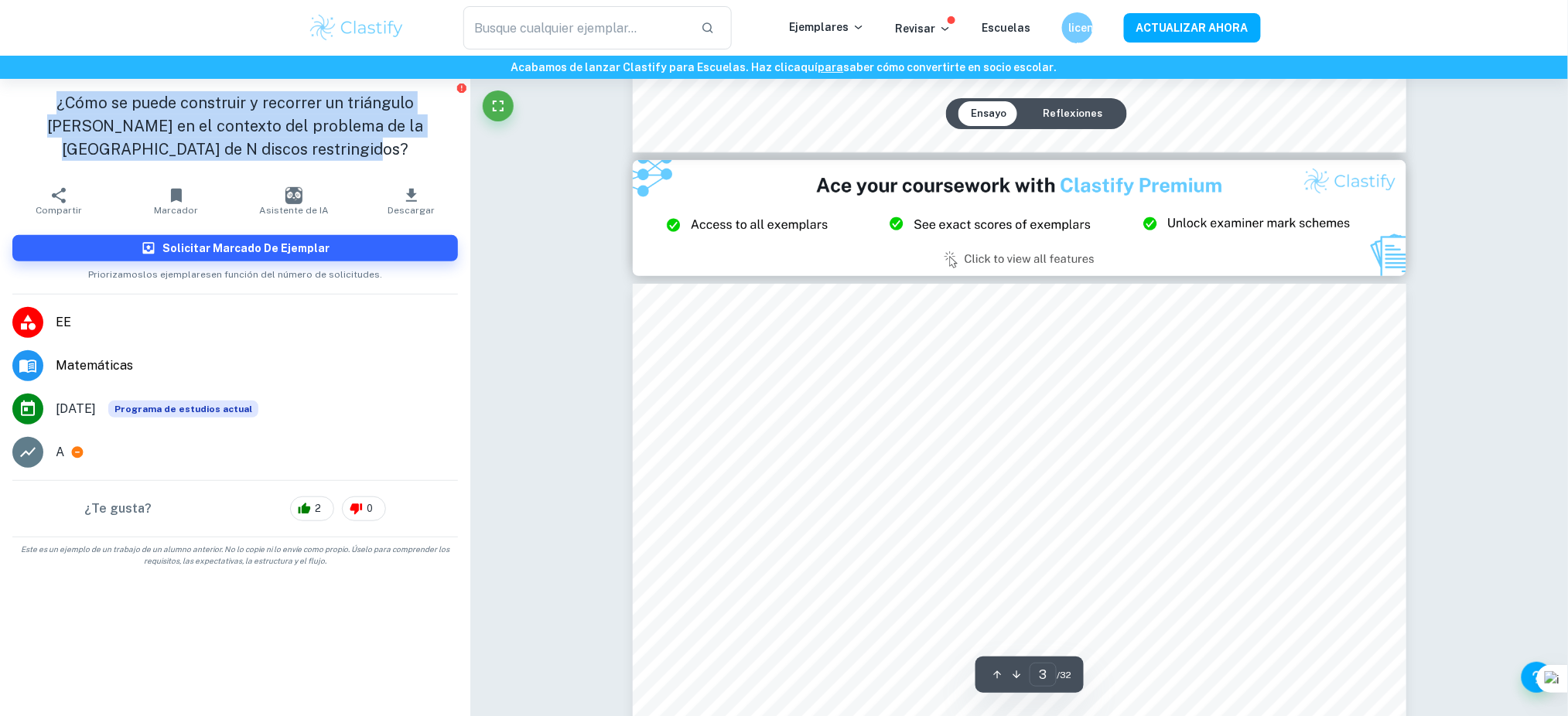
scroll to position [2259, 0]
